Goal: Task Accomplishment & Management: Complete application form

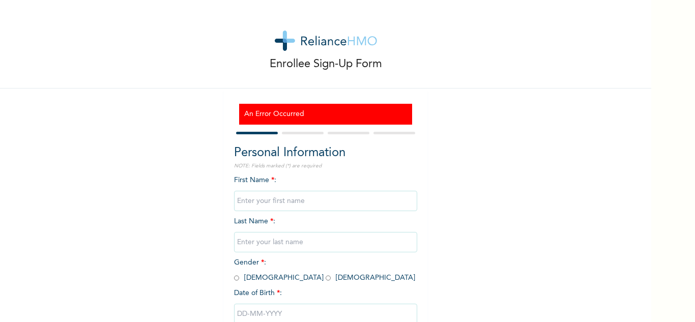
type input "Olamide"
type input "Olanihun-oni"
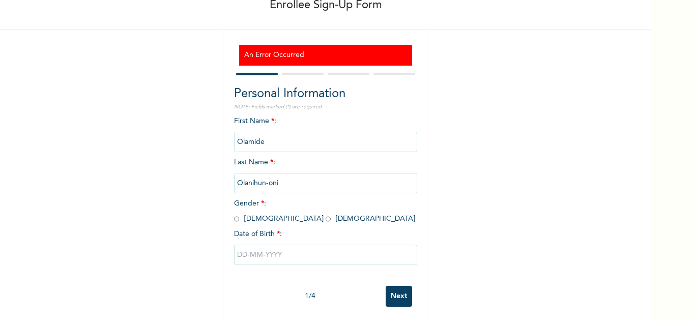
scroll to position [67, 0]
click at [326, 214] on input "radio" at bounding box center [328, 219] width 5 height 10
radio input "true"
click at [280, 245] on input "text" at bounding box center [325, 255] width 183 height 20
select select "8"
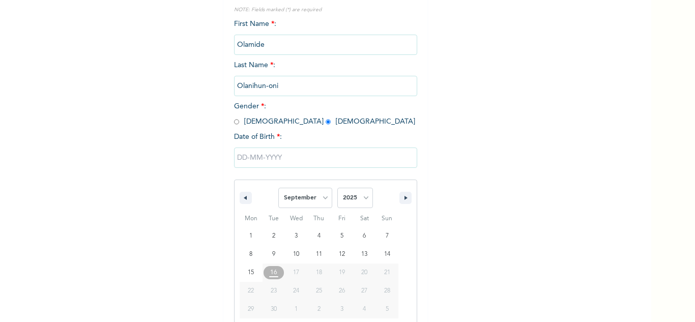
scroll to position [171, 0]
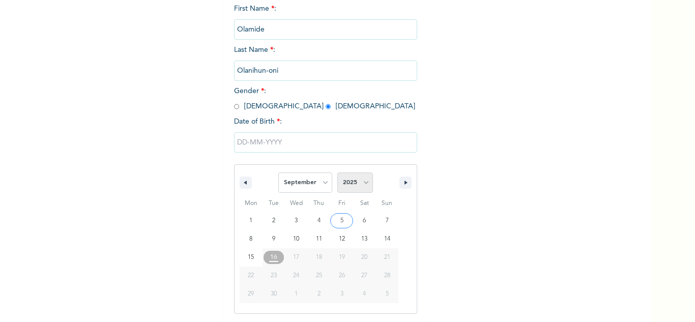
click at [358, 179] on select "2025 2024 2023 2022 2021 2020 2019 2018 2017 2016 2015 2014 2013 2012 2011 2010…" at bounding box center [355, 182] width 36 height 20
select select "1989"
click at [337, 173] on select "2025 2024 2023 2022 2021 2020 2019 2018 2017 2016 2015 2014 2013 2012 2011 2010…" at bounding box center [355, 182] width 36 height 20
click at [312, 187] on select "January February March April May June July August September October November De…" at bounding box center [305, 182] width 54 height 20
select select "9"
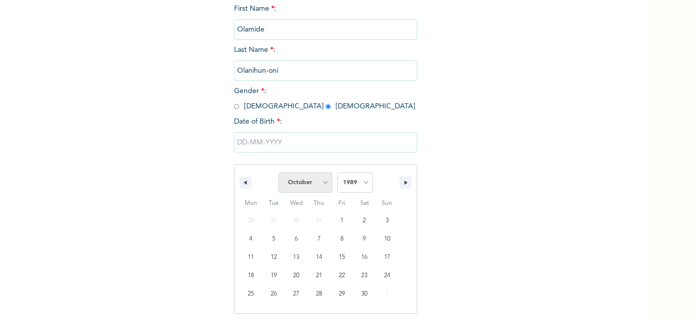
click at [278, 173] on select "January February March April May June July August September October November De…" at bounding box center [305, 182] width 54 height 20
type input "[DATE]"
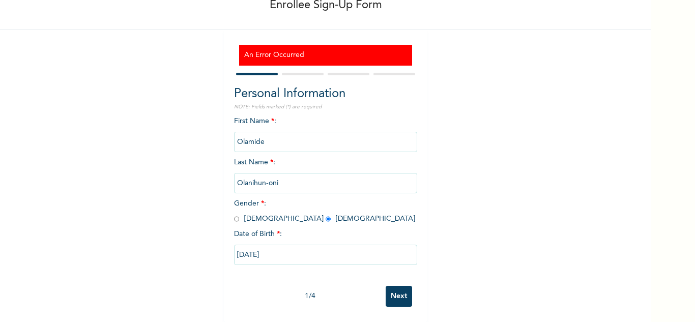
scroll to position [67, 0]
click at [398, 286] on input "Next" at bounding box center [399, 296] width 26 height 21
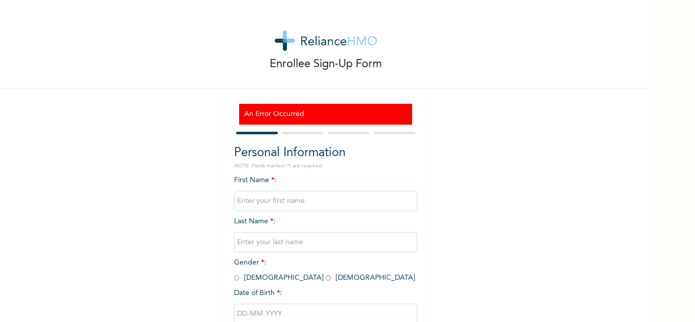
click at [309, 208] on input "text" at bounding box center [325, 201] width 183 height 20
type input "Olamide"
type input "Olanihun-oni"
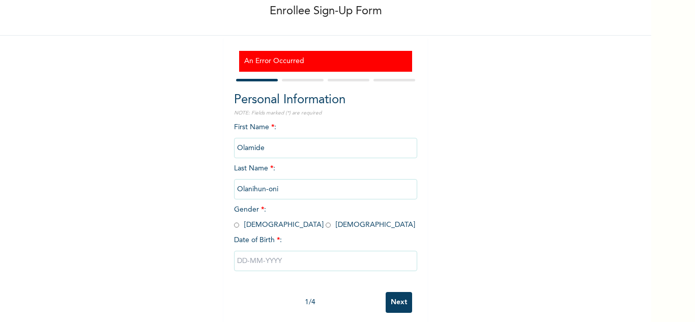
scroll to position [67, 0]
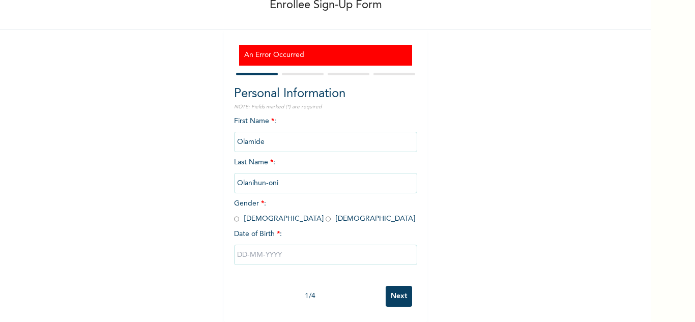
click at [326, 214] on input "radio" at bounding box center [328, 219] width 5 height 10
radio input "true"
click at [267, 245] on input "text" at bounding box center [325, 255] width 183 height 20
select select "8"
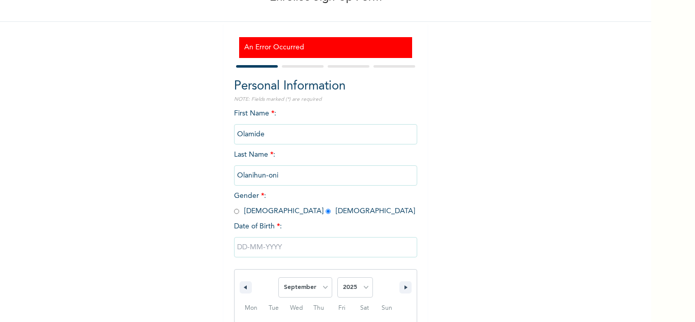
scroll to position [171, 0]
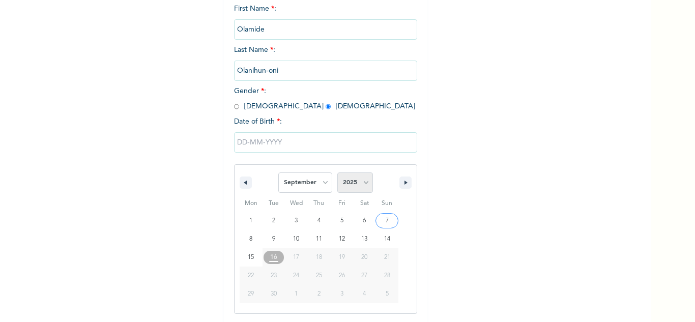
click at [337, 185] on select "2025 2024 2023 2022 2021 2020 2019 2018 2017 2016 2015 2014 2013 2012 2011 2010…" at bounding box center [355, 182] width 36 height 20
select select "1989"
click at [337, 173] on select "2025 2024 2023 2022 2021 2020 2019 2018 2017 2016 2015 2014 2013 2012 2011 2010…" at bounding box center [355, 182] width 36 height 20
click at [321, 183] on select "January February March April May June July August September October November De…" at bounding box center [305, 182] width 54 height 20
select select "9"
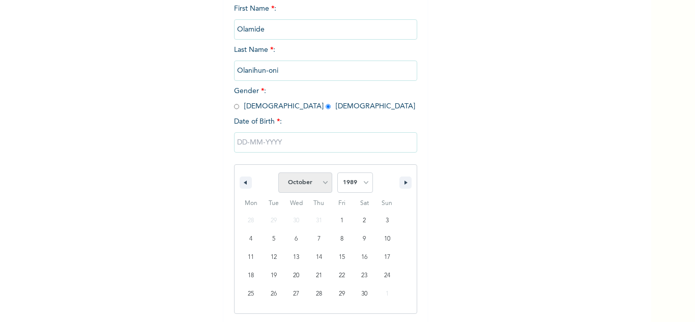
click at [278, 173] on select "January February March April May June July August September October November De…" at bounding box center [305, 182] width 54 height 20
type input "[DATE]"
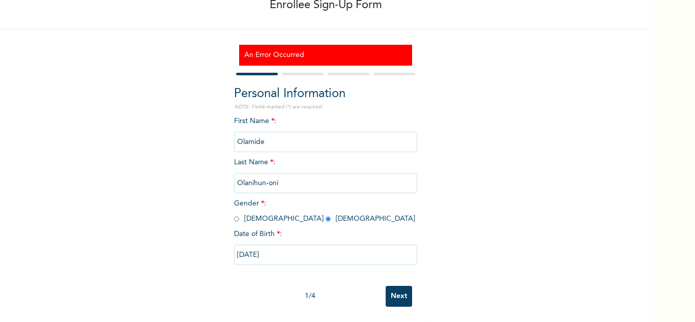
scroll to position [67, 0]
click at [387, 287] on input "Next" at bounding box center [399, 296] width 26 height 21
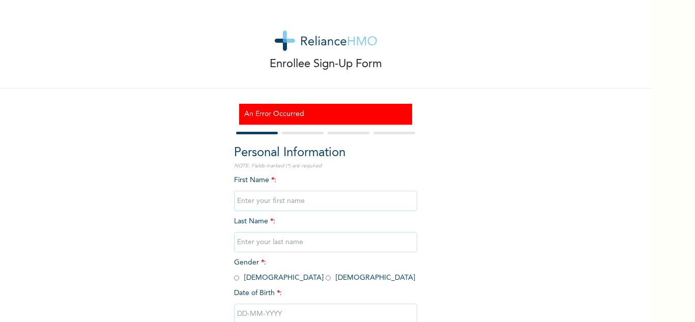
click at [349, 209] on input "text" at bounding box center [325, 201] width 183 height 20
type input "Olamide"
type input "Olanihun-oni"
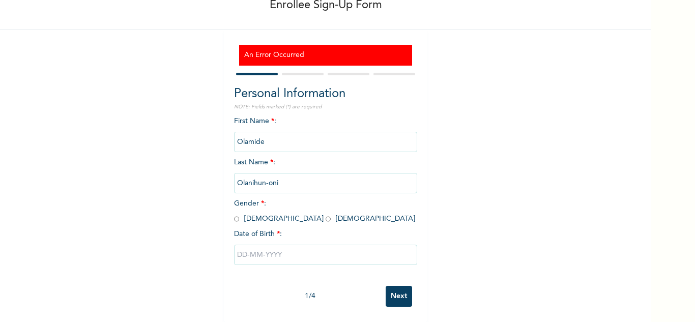
click at [326, 214] on input "radio" at bounding box center [328, 219] width 5 height 10
radio input "true"
click at [273, 257] on input "text" at bounding box center [325, 255] width 183 height 20
select select "8"
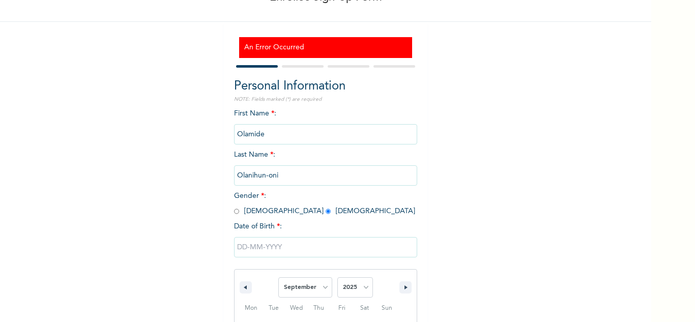
scroll to position [171, 0]
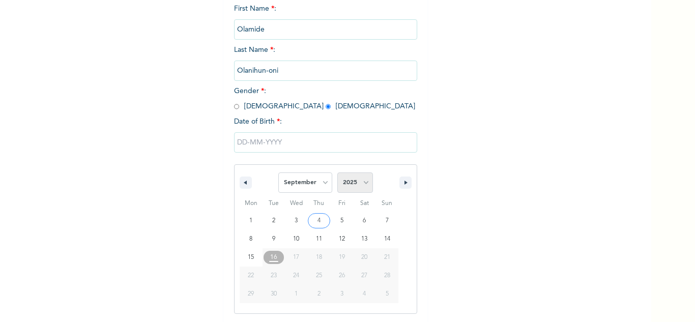
click at [350, 185] on select "2025 2024 2023 2022 2021 2020 2019 2018 2017 2016 2015 2014 2013 2012 2011 2010…" at bounding box center [355, 182] width 36 height 20
select select "1989"
click at [337, 173] on select "2025 2024 2023 2022 2021 2020 2019 2018 2017 2016 2015 2014 2013 2012 2011 2010…" at bounding box center [355, 182] width 36 height 20
click at [321, 191] on select "January February March April May June July August September October November De…" at bounding box center [305, 182] width 54 height 20
select select "9"
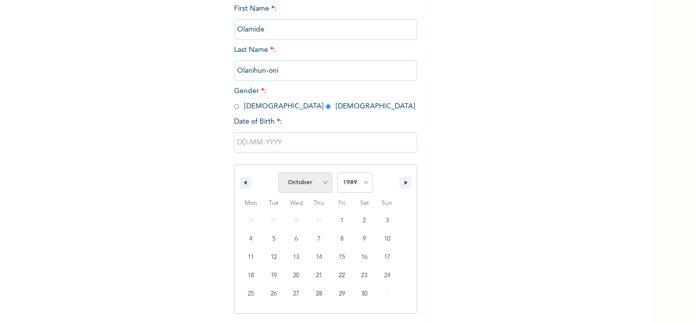
click at [278, 173] on select "January February March April May June July August September October November De…" at bounding box center [305, 182] width 54 height 20
type input "[DATE]"
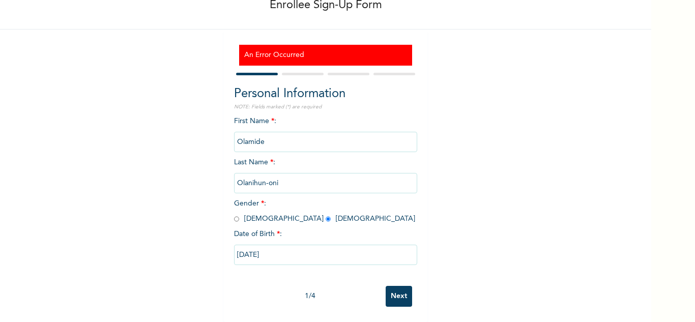
click at [386, 288] on input "Next" at bounding box center [399, 296] width 26 height 21
click at [394, 296] on input "Next" at bounding box center [399, 296] width 26 height 21
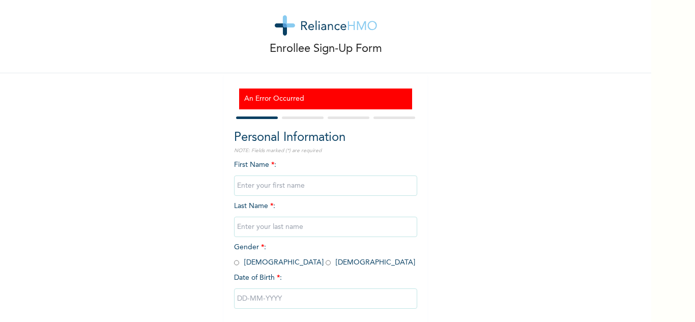
scroll to position [0, 0]
